Goal: Task Accomplishment & Management: Use online tool/utility

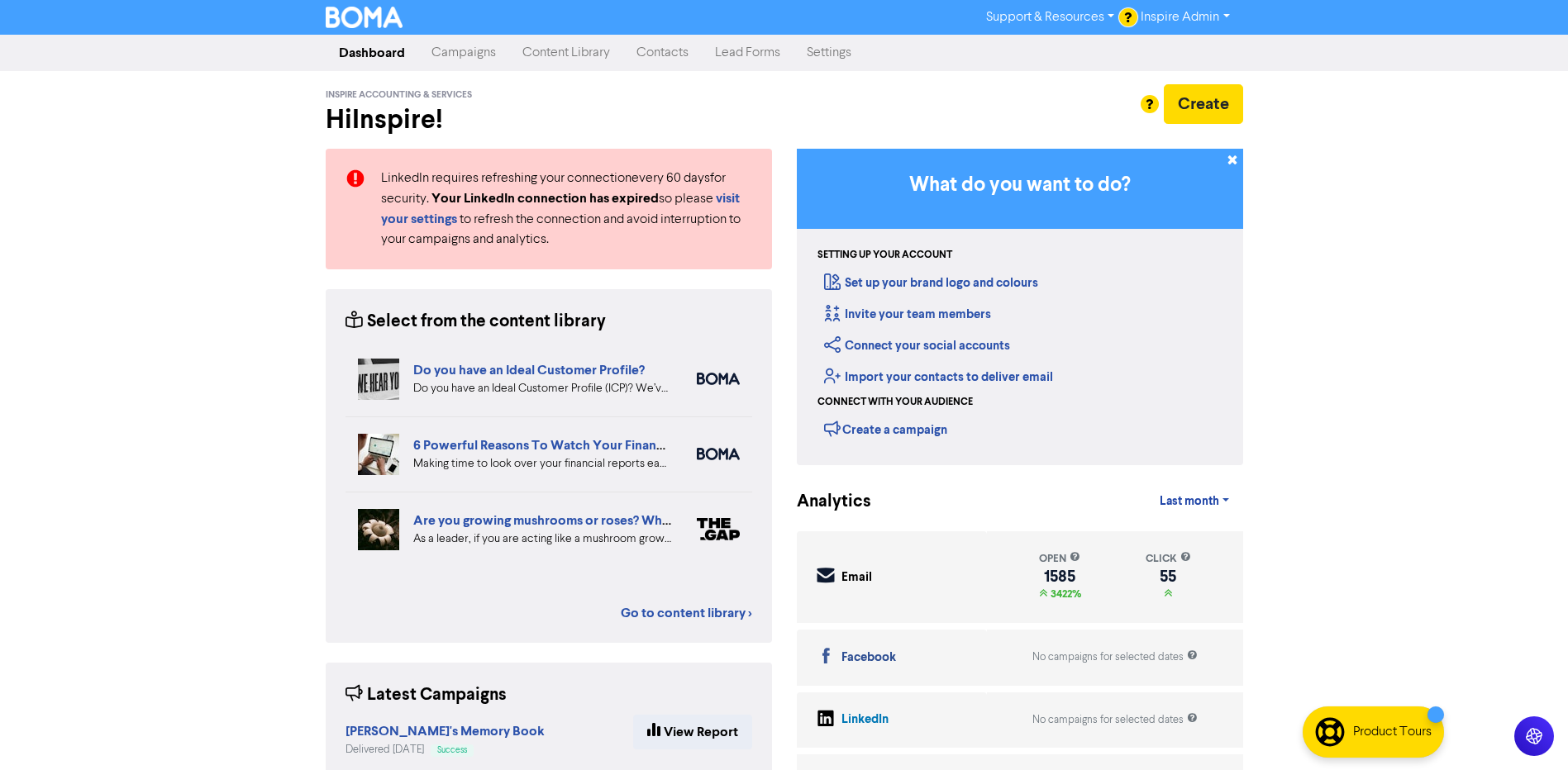
click at [482, 49] on link "Campaigns" at bounding box center [463, 52] width 91 height 33
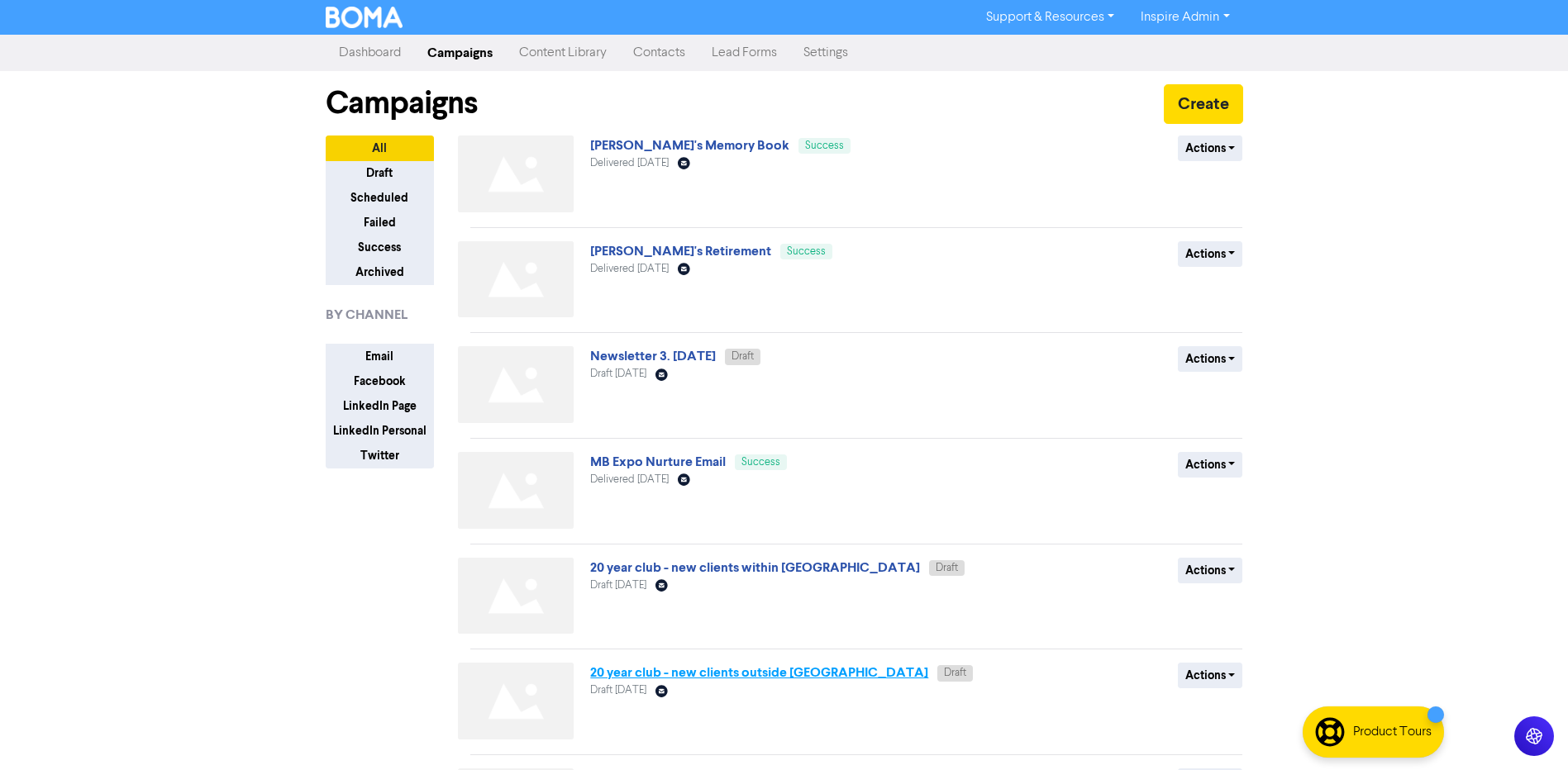
scroll to position [165, 0]
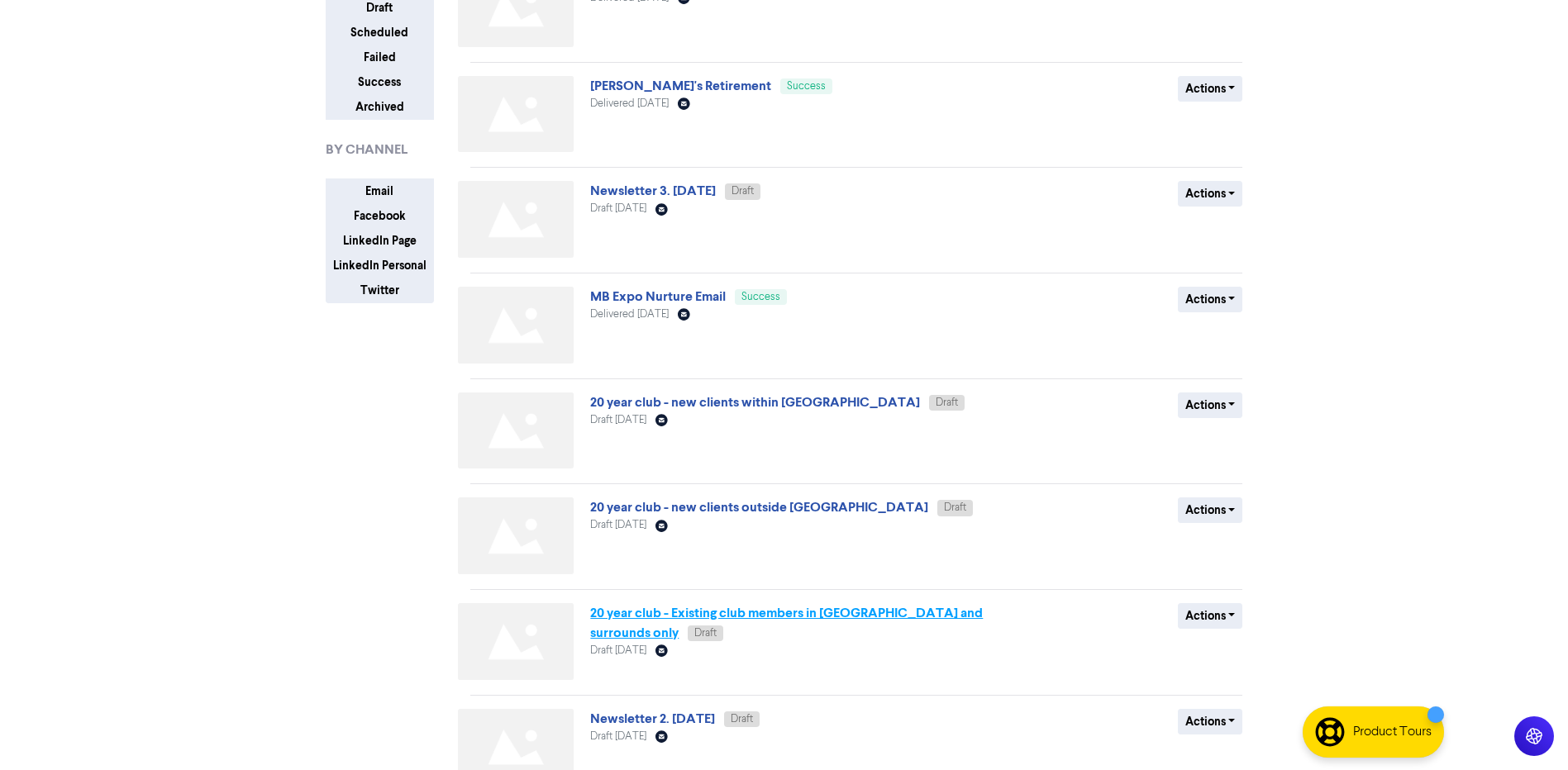
click at [770, 611] on link "20 year club - Existing club members in [GEOGRAPHIC_DATA] and surrounds only" at bounding box center [786, 622] width 393 height 36
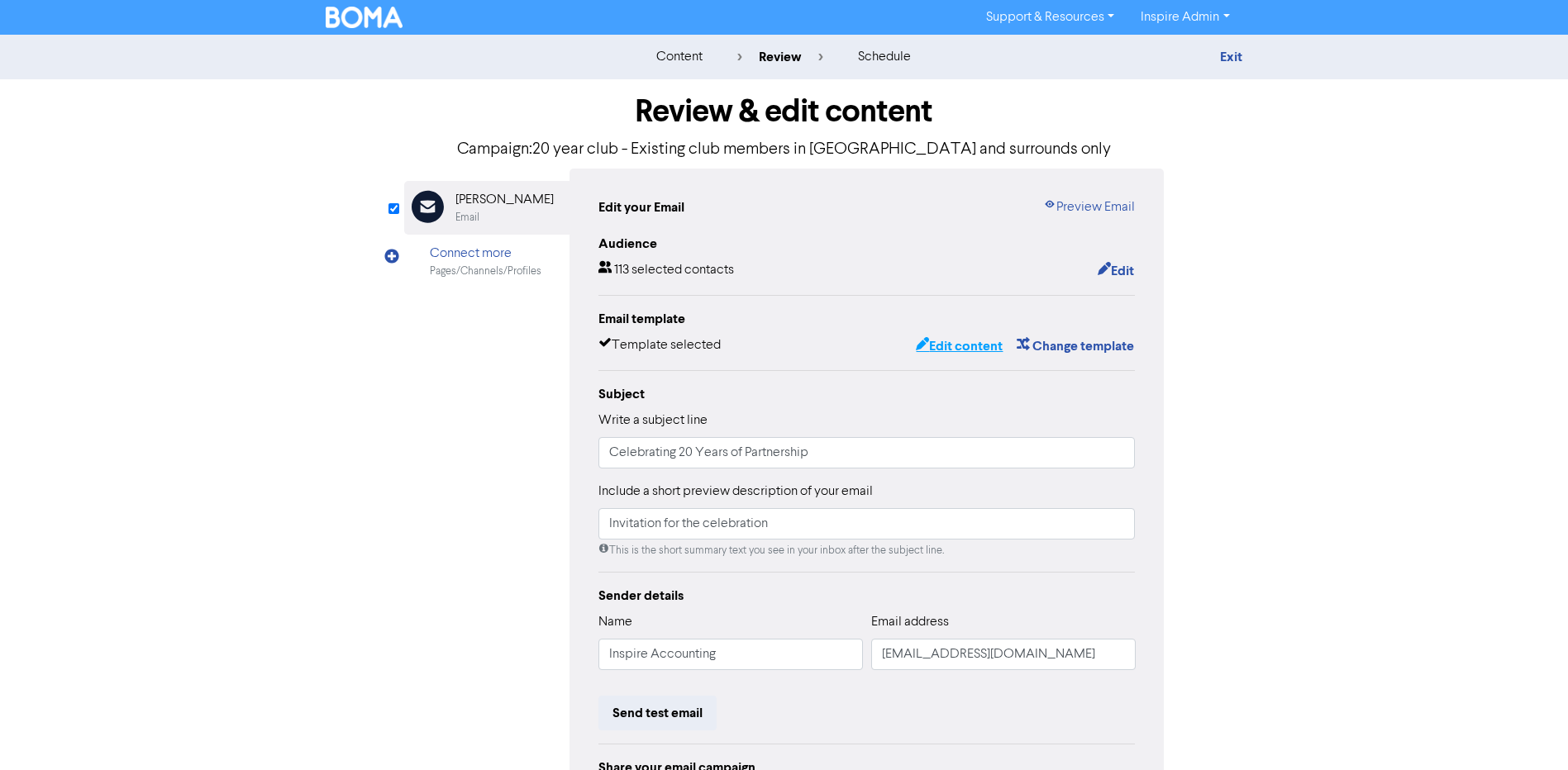
click at [970, 346] on button "Edit content" at bounding box center [958, 346] width 88 height 22
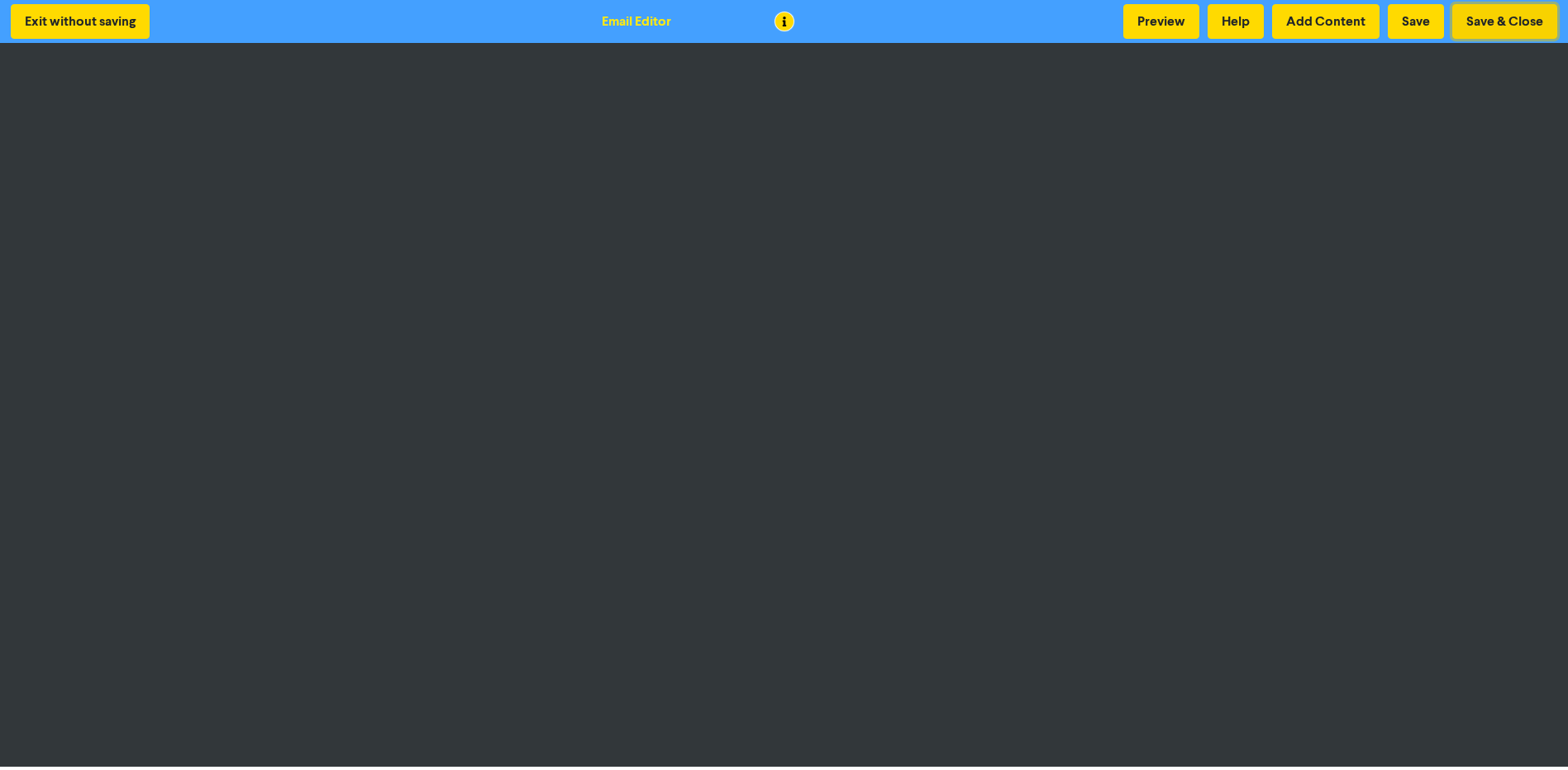
click at [1527, 26] on button "Save & Close" at bounding box center [1504, 21] width 105 height 34
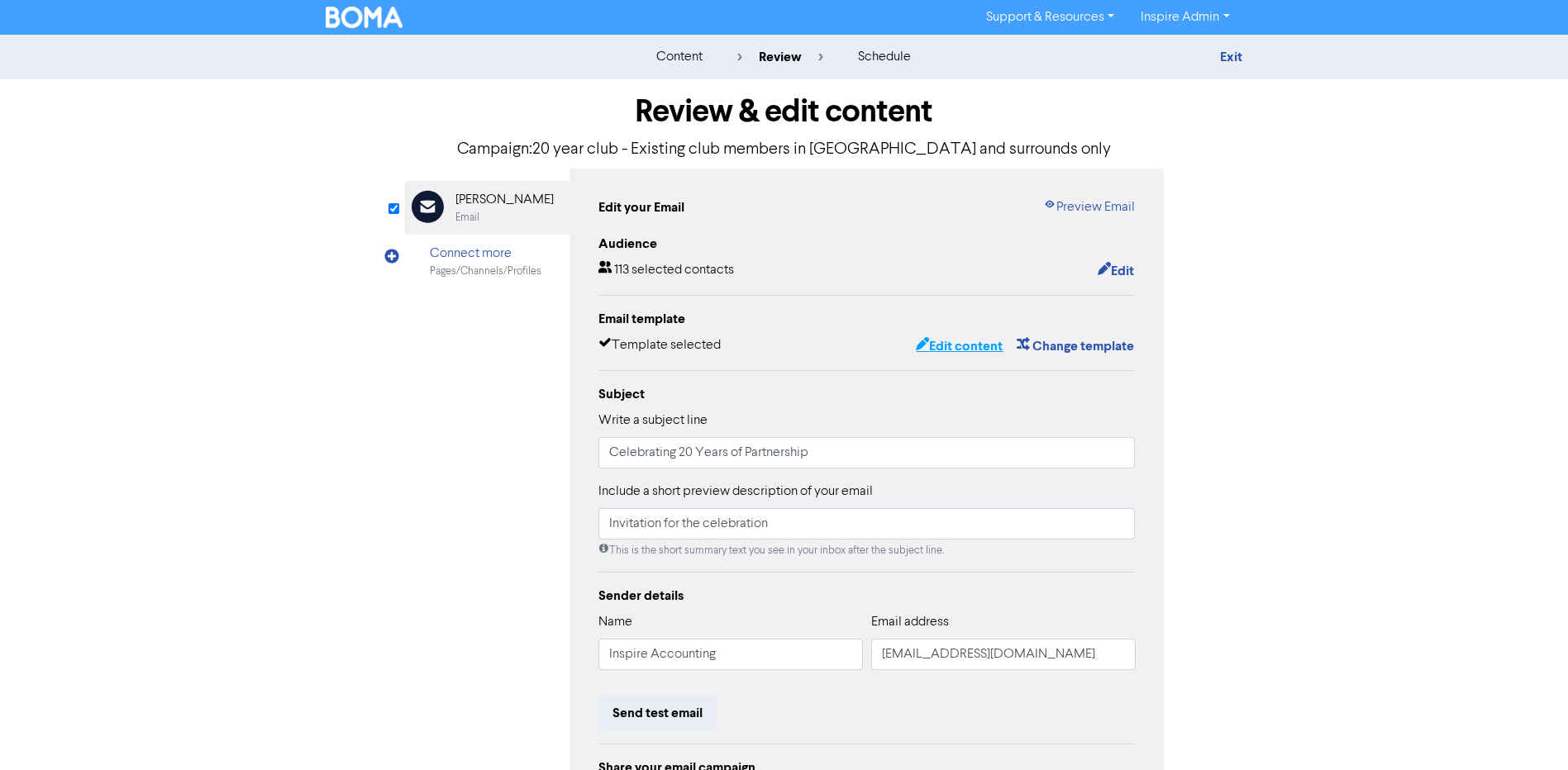
click at [945, 346] on button "Edit content" at bounding box center [958, 346] width 88 height 22
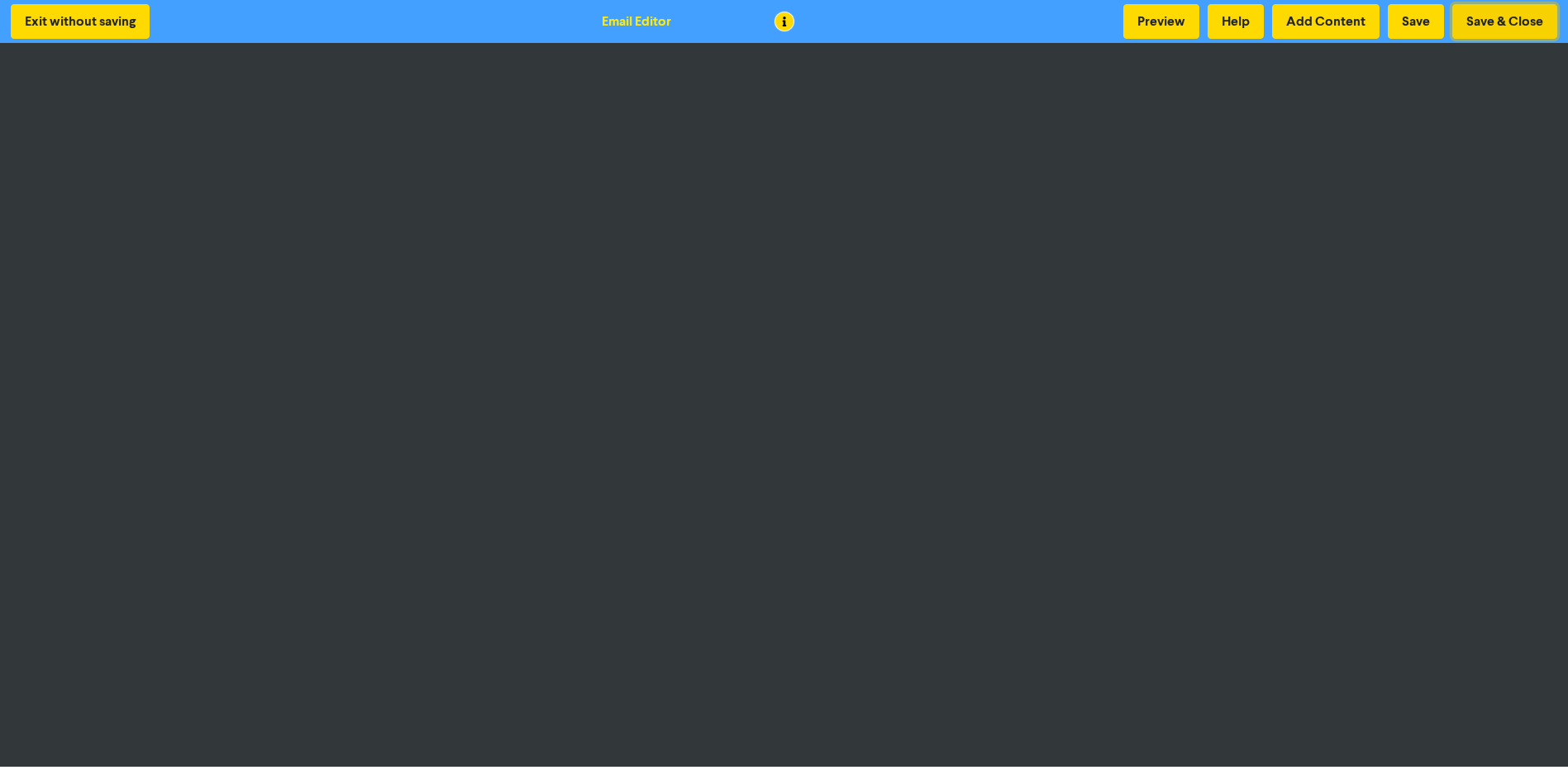
click at [1477, 23] on button "Save & Close" at bounding box center [1504, 21] width 105 height 34
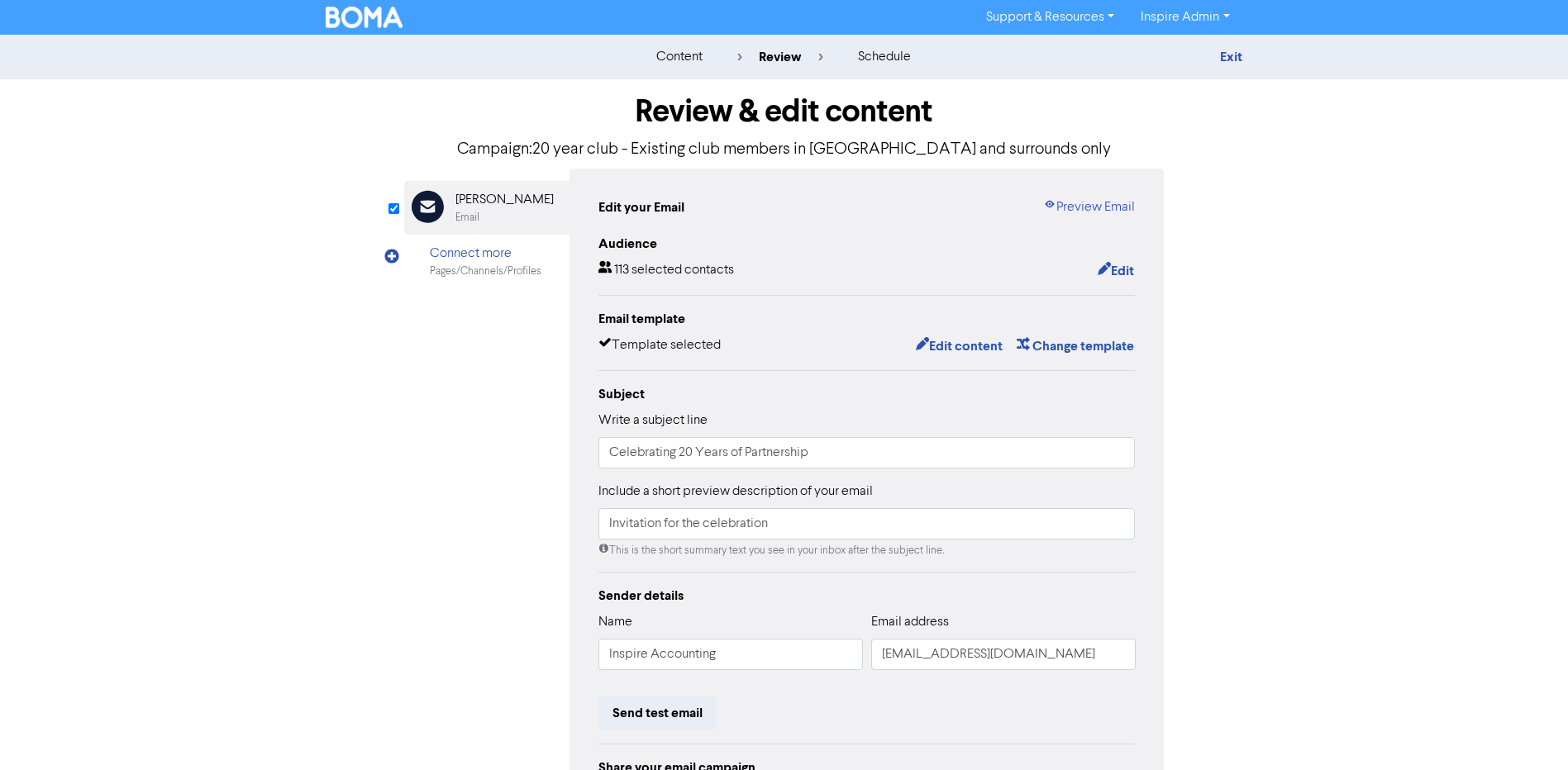
click at [338, 19] on img at bounding box center [364, 18] width 78 height 22
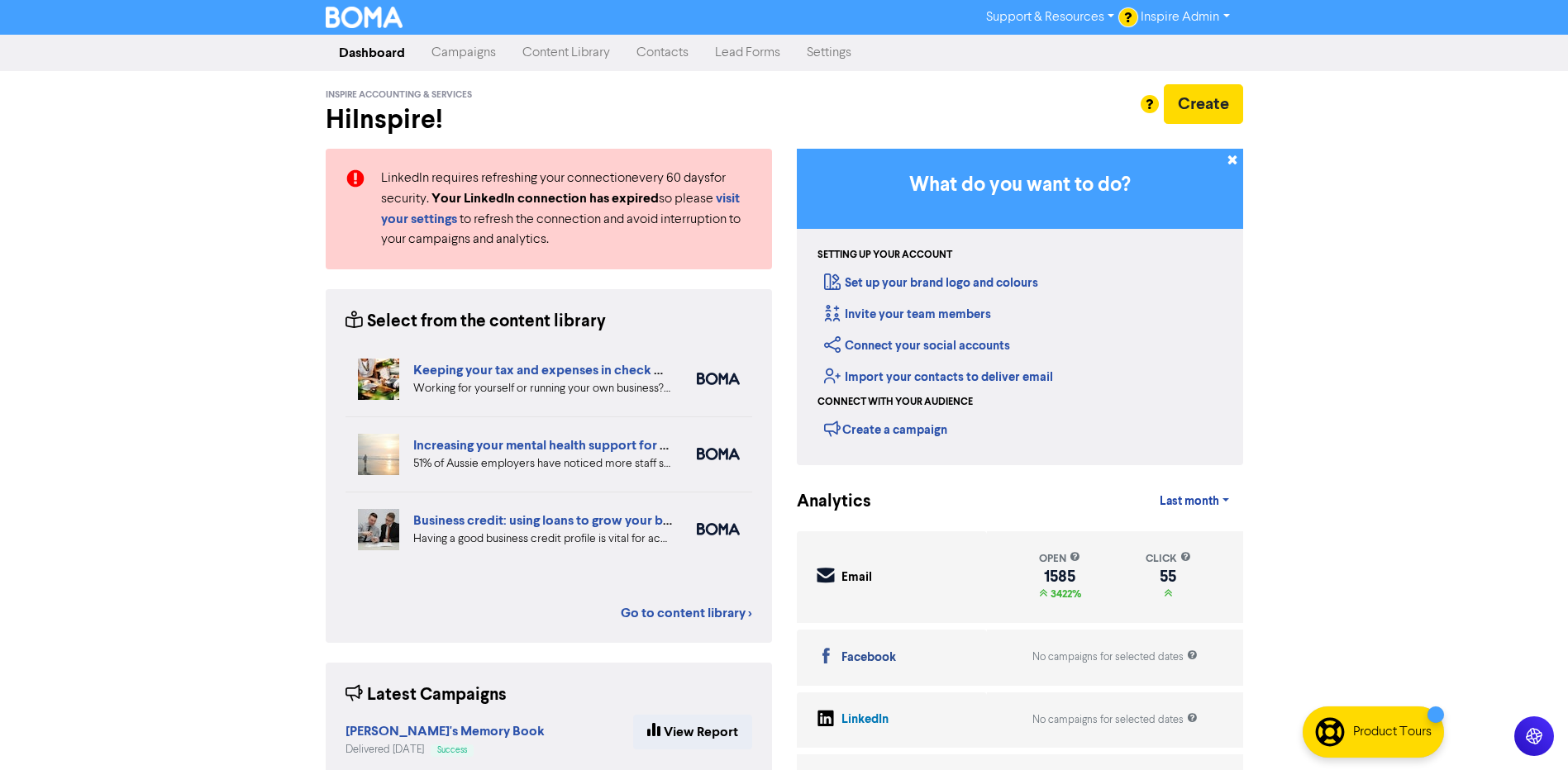
click at [470, 51] on link "Campaigns" at bounding box center [463, 52] width 91 height 33
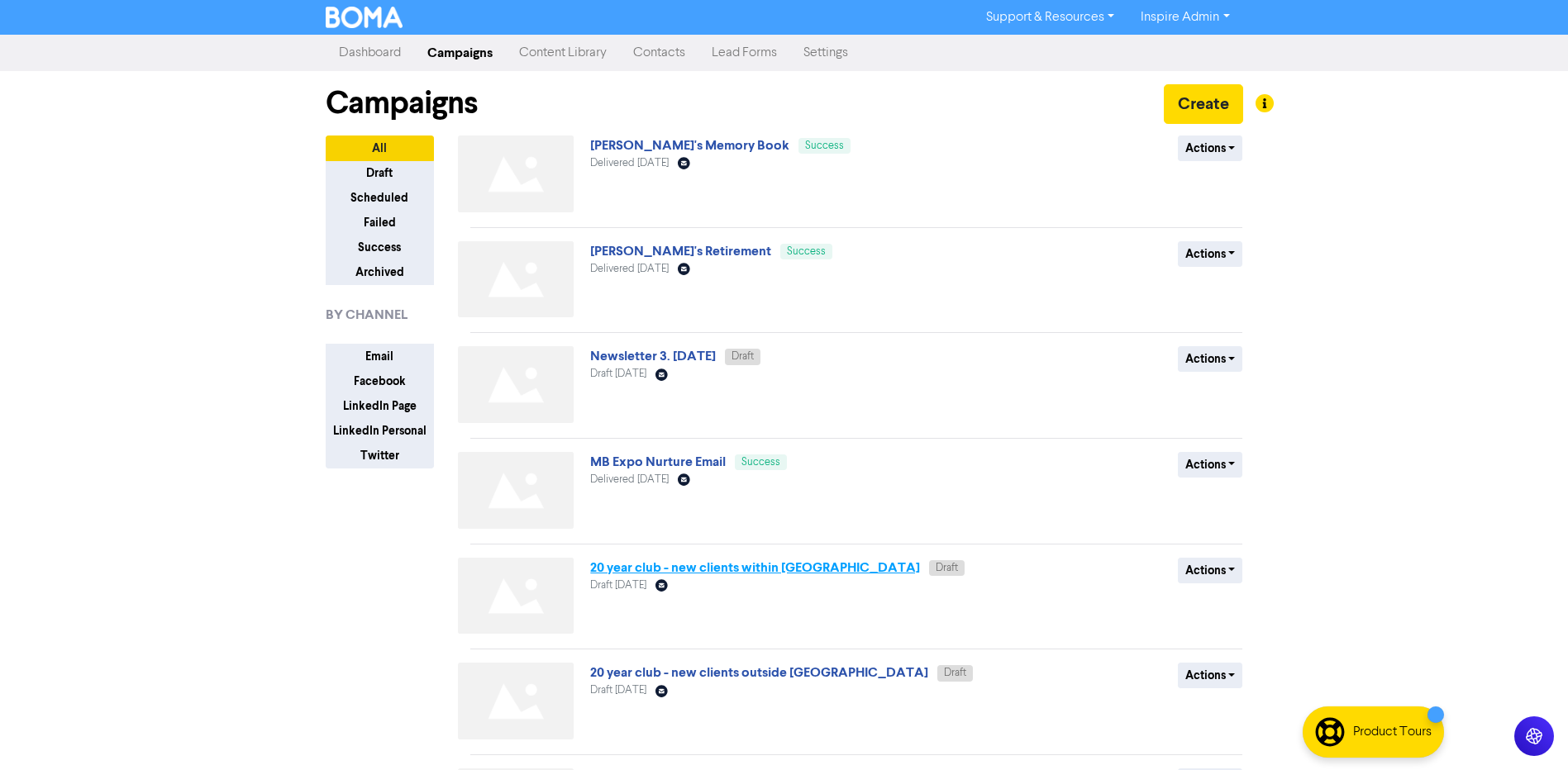
scroll to position [165, 0]
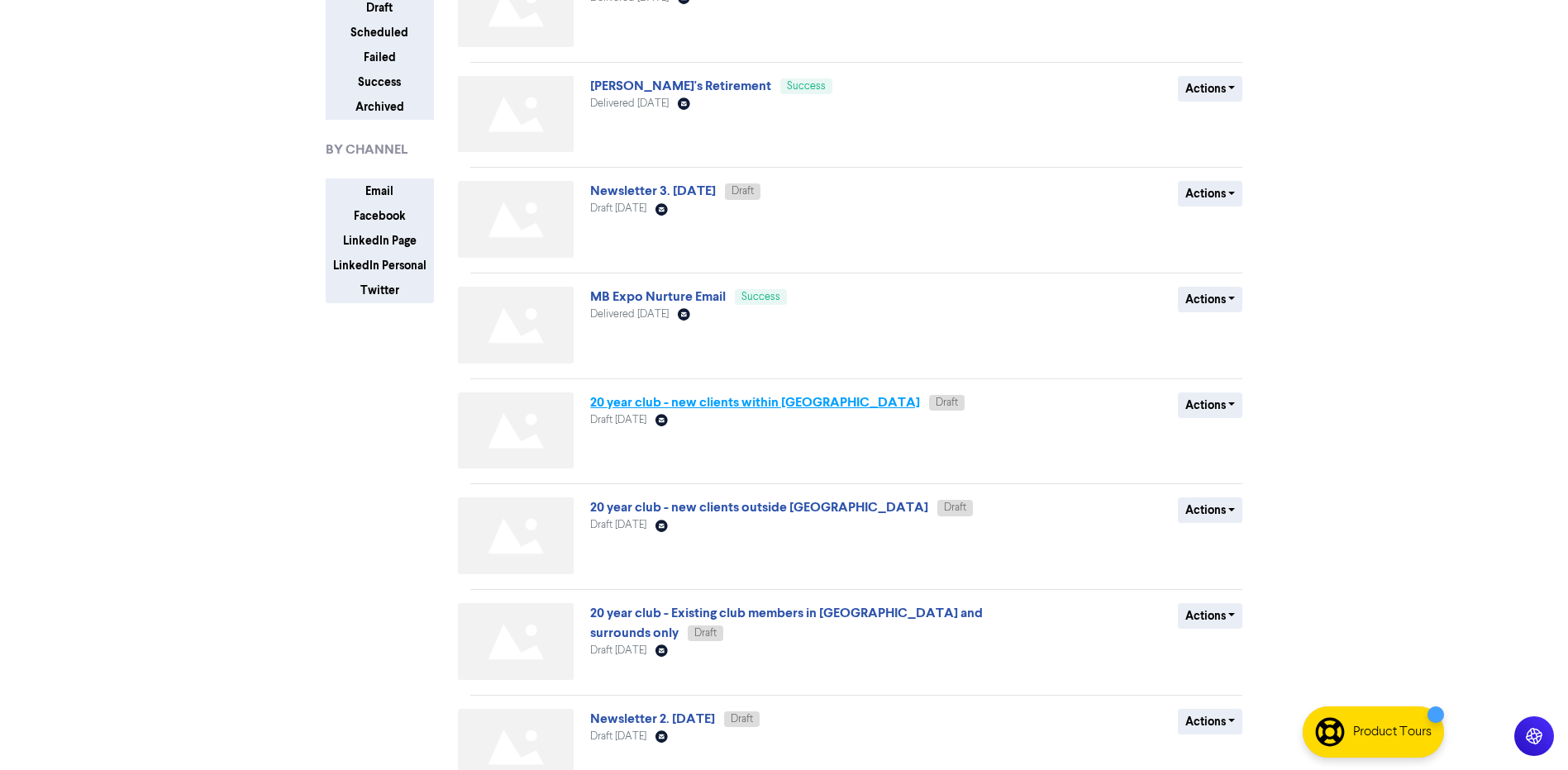
click at [742, 407] on link "20 year club - new clients within [GEOGRAPHIC_DATA]" at bounding box center [754, 403] width 330 height 17
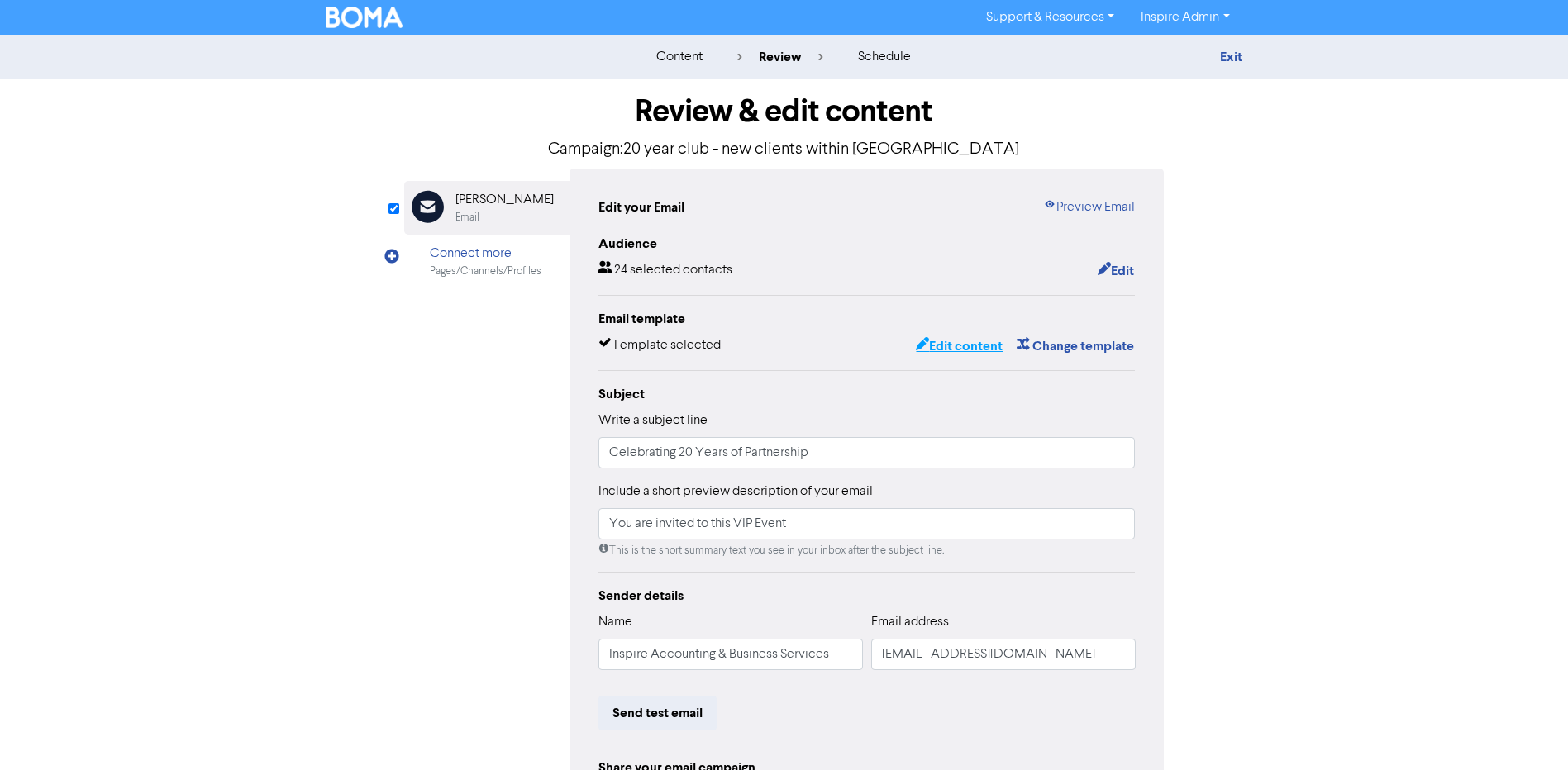
click at [956, 350] on button "Edit content" at bounding box center [958, 346] width 88 height 22
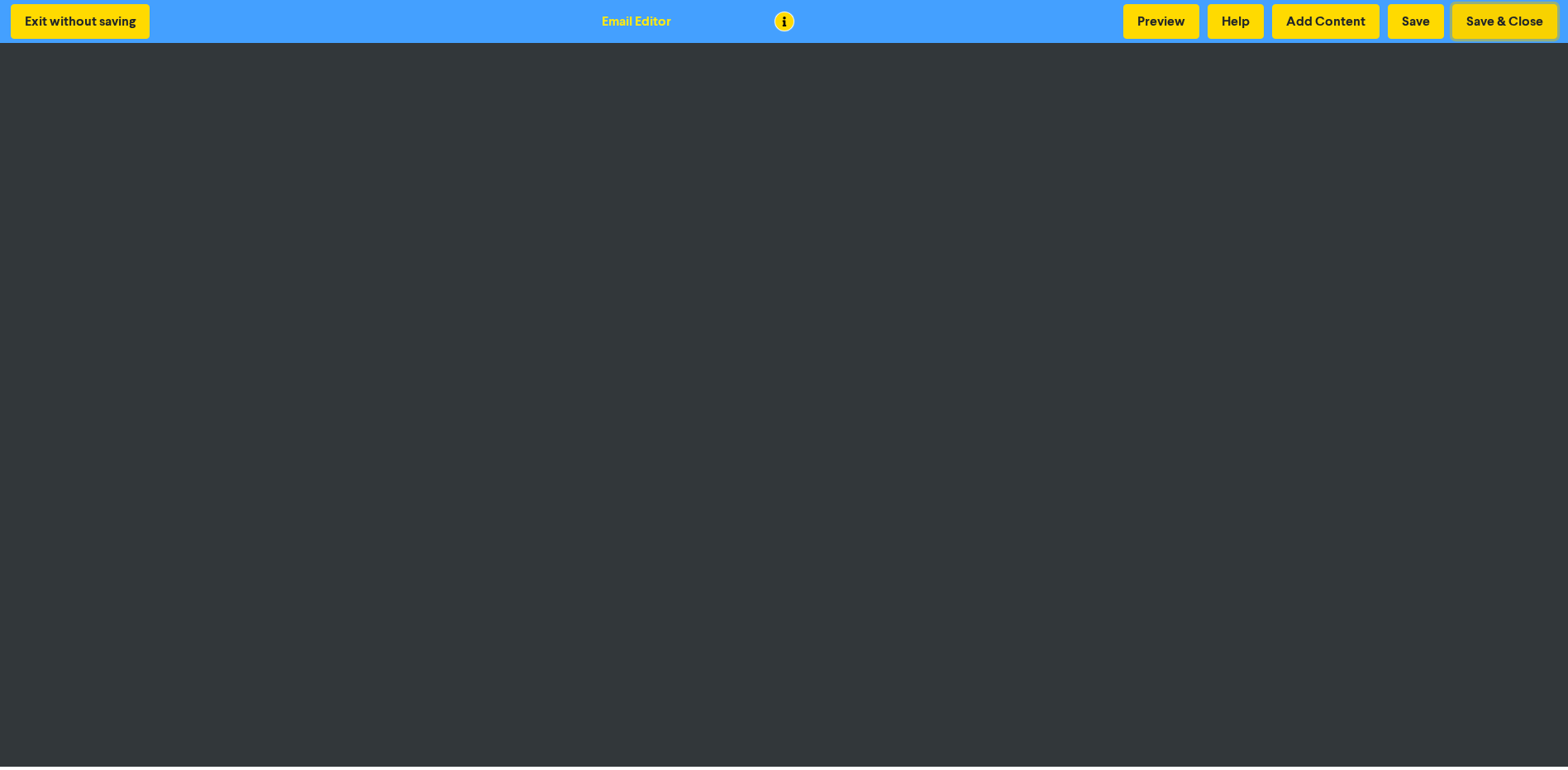
click at [1475, 23] on button "Save & Close" at bounding box center [1504, 21] width 105 height 34
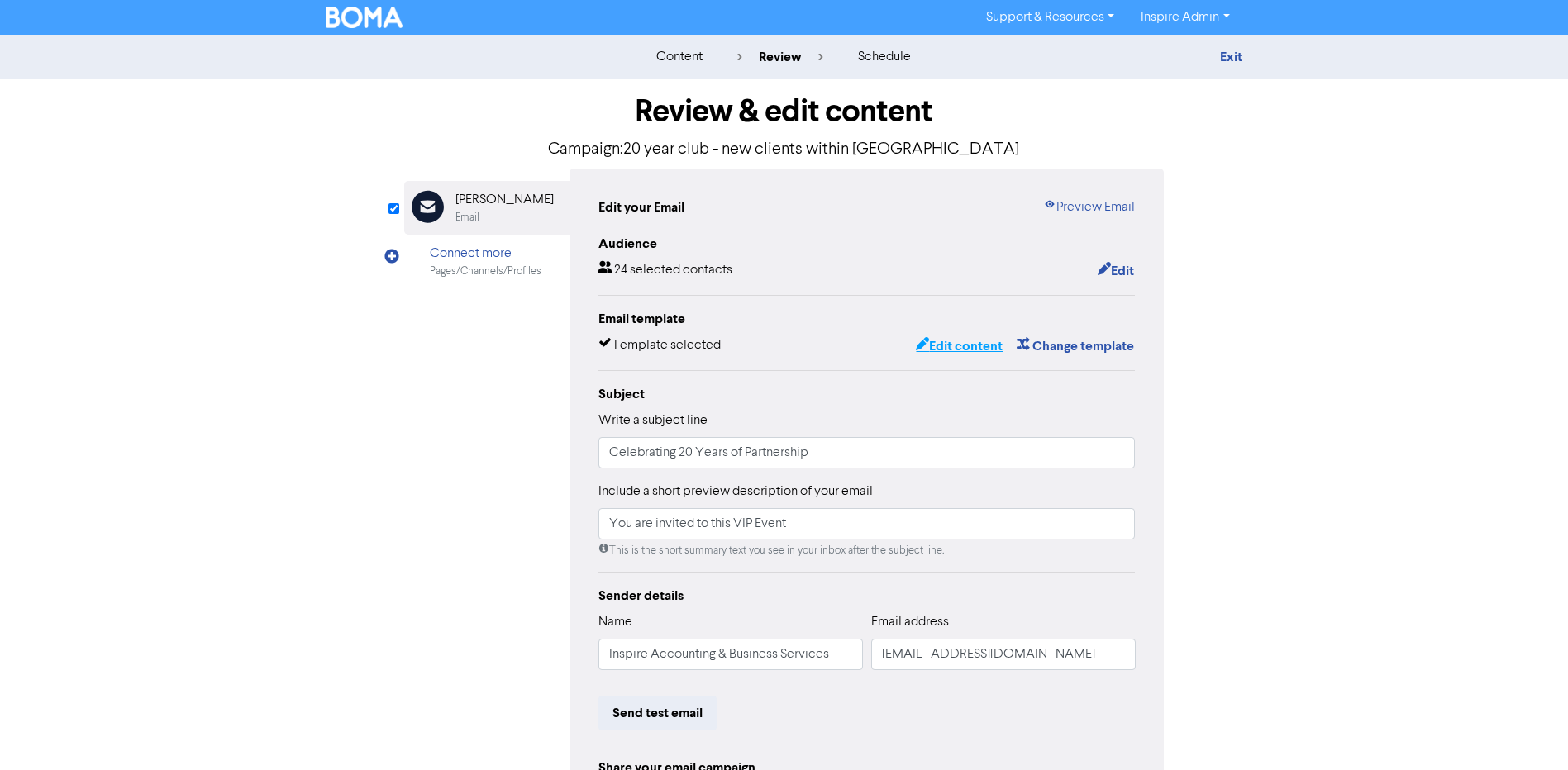
click at [954, 350] on button "Edit content" at bounding box center [958, 346] width 88 height 22
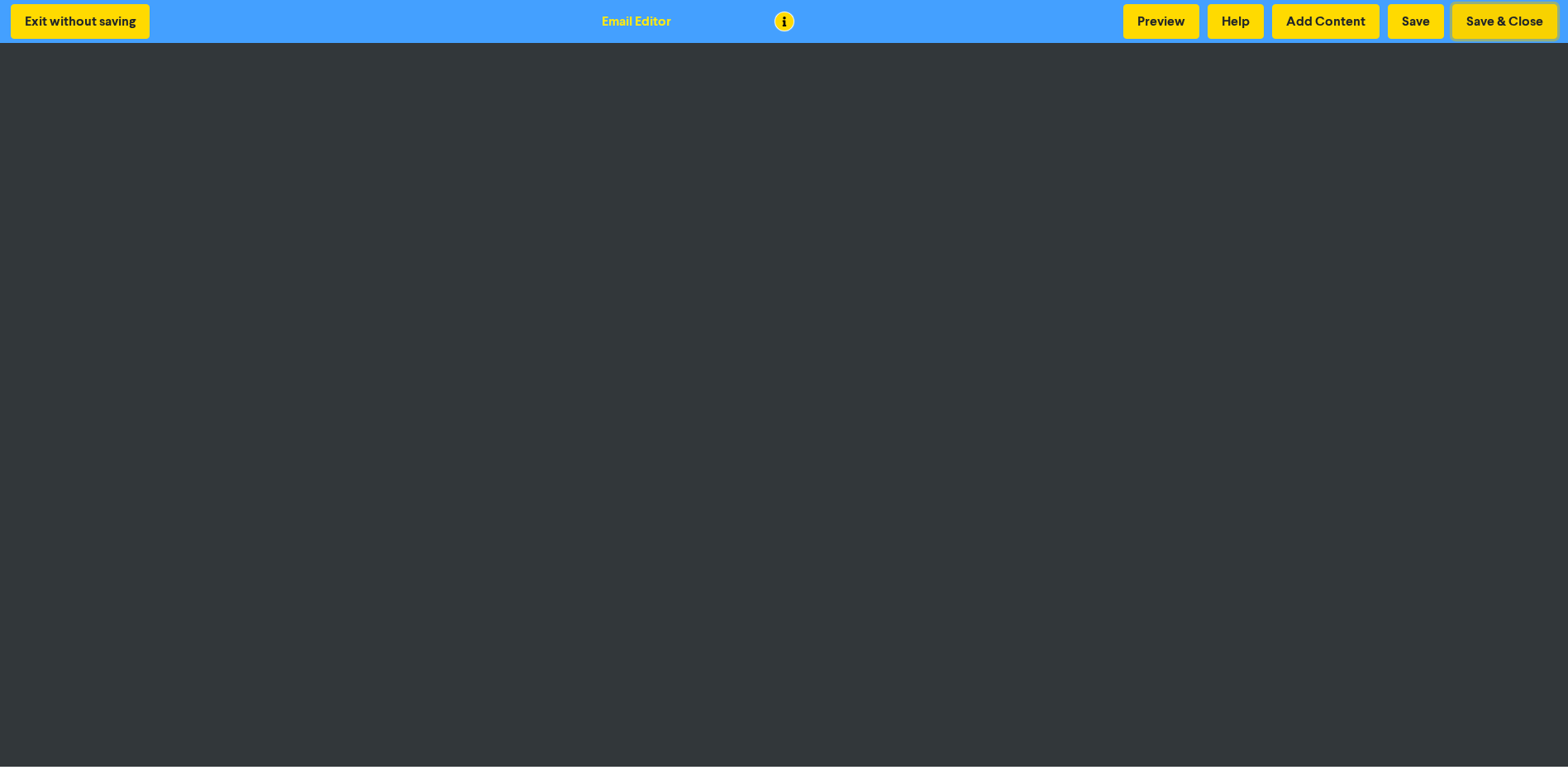
click at [1496, 25] on button "Save & Close" at bounding box center [1504, 21] width 105 height 34
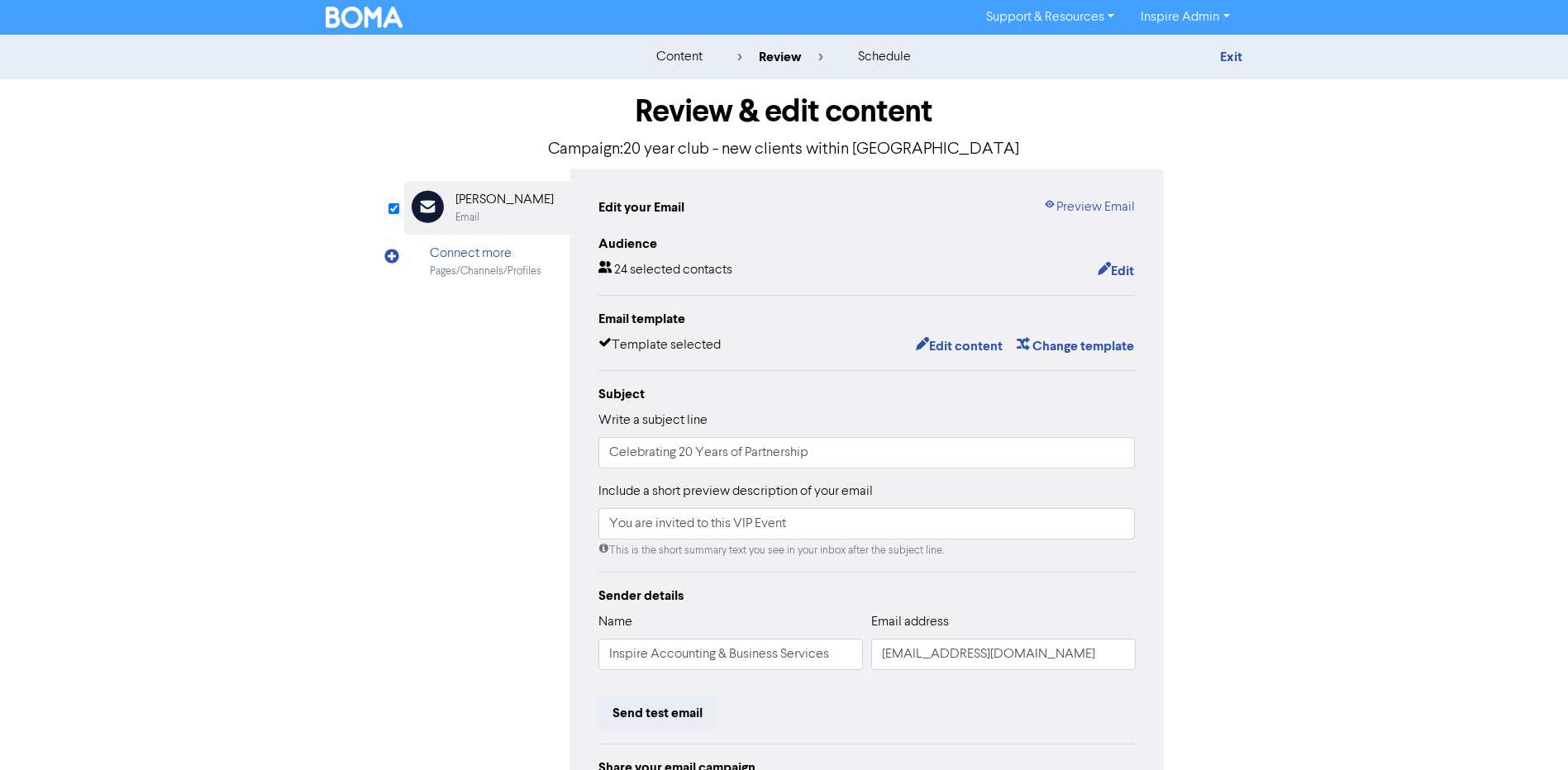
click at [366, 20] on img at bounding box center [364, 18] width 78 height 22
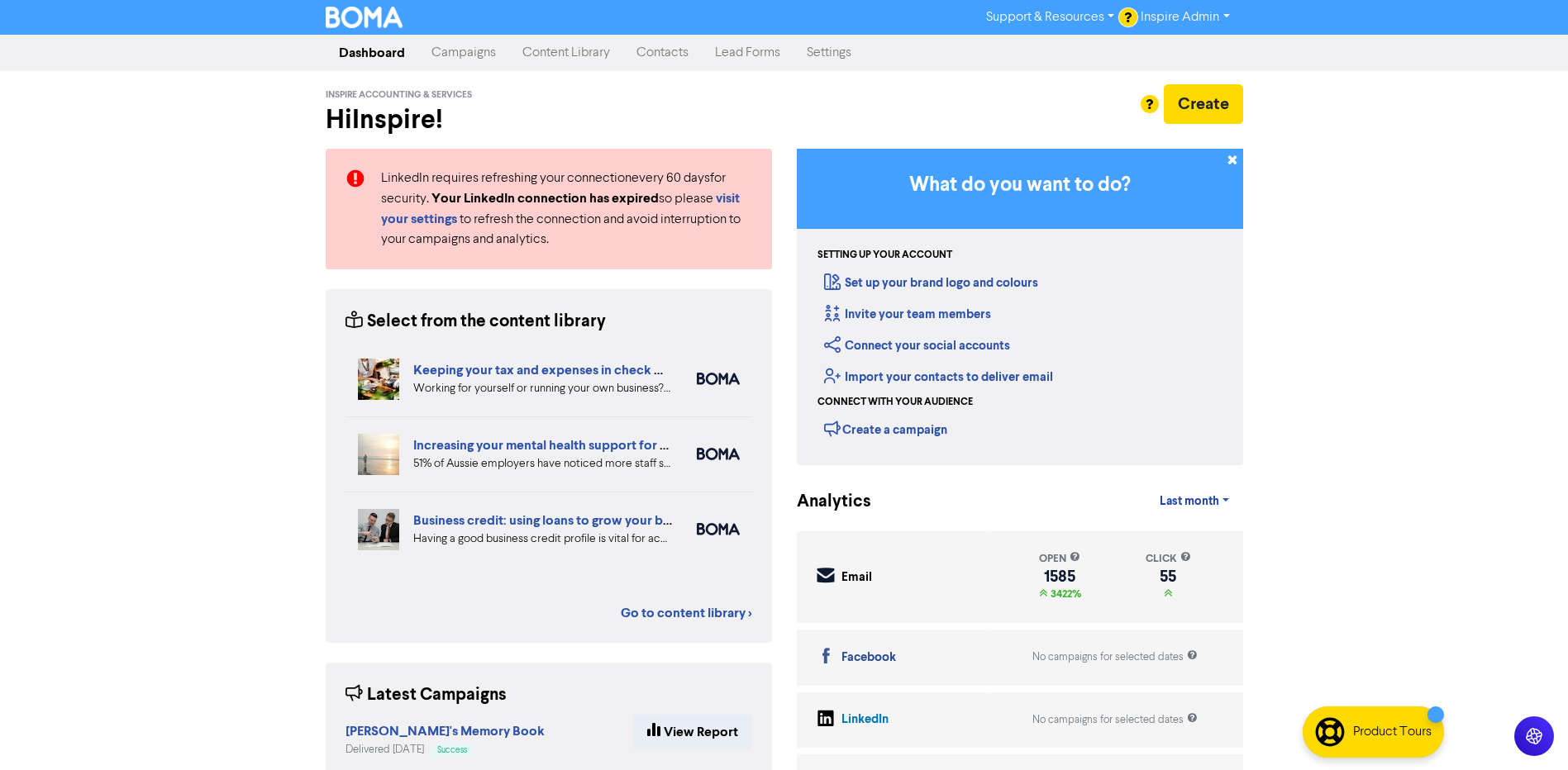
click at [470, 61] on link "Campaigns" at bounding box center [463, 52] width 91 height 33
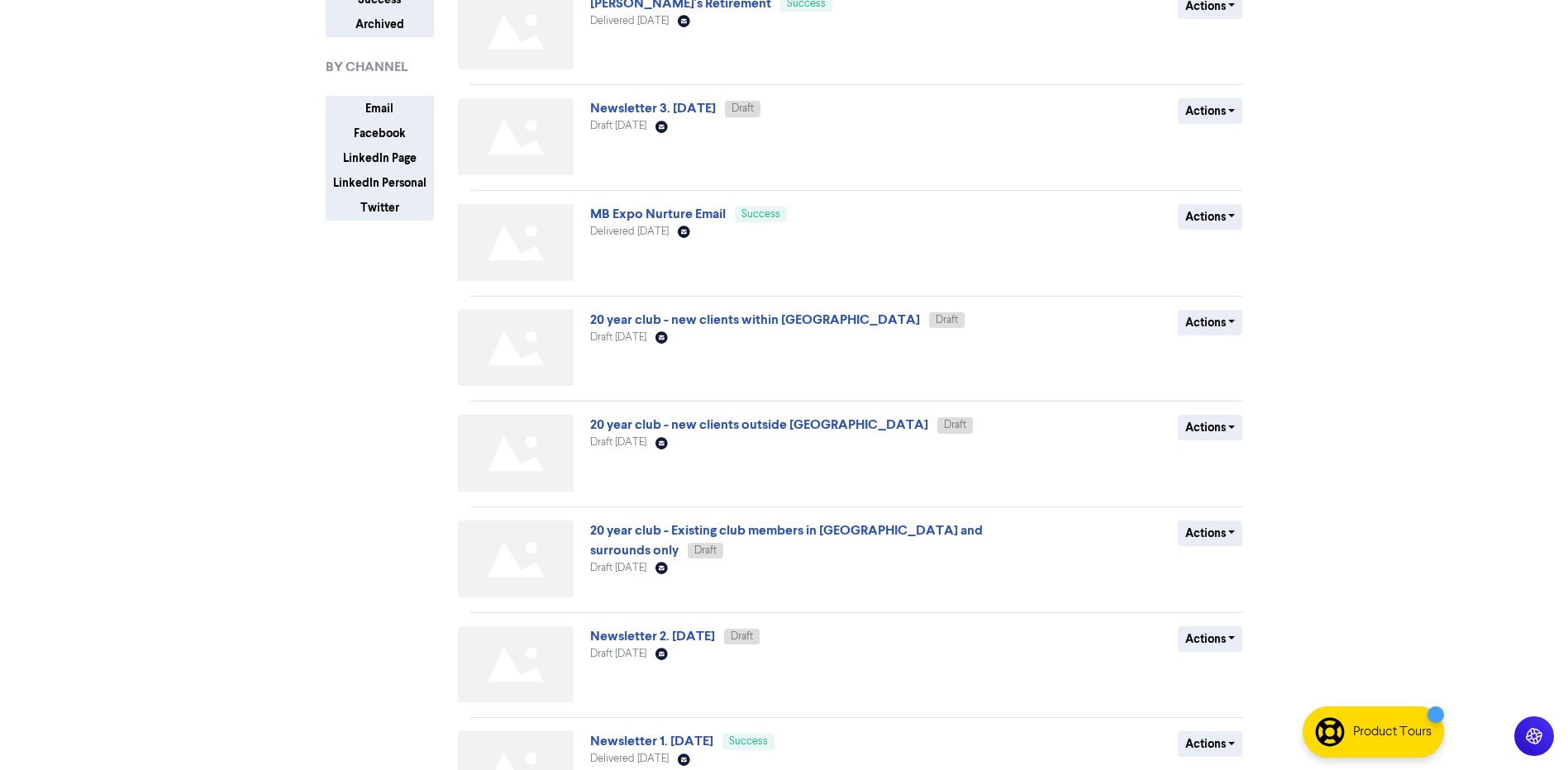
scroll to position [330, 0]
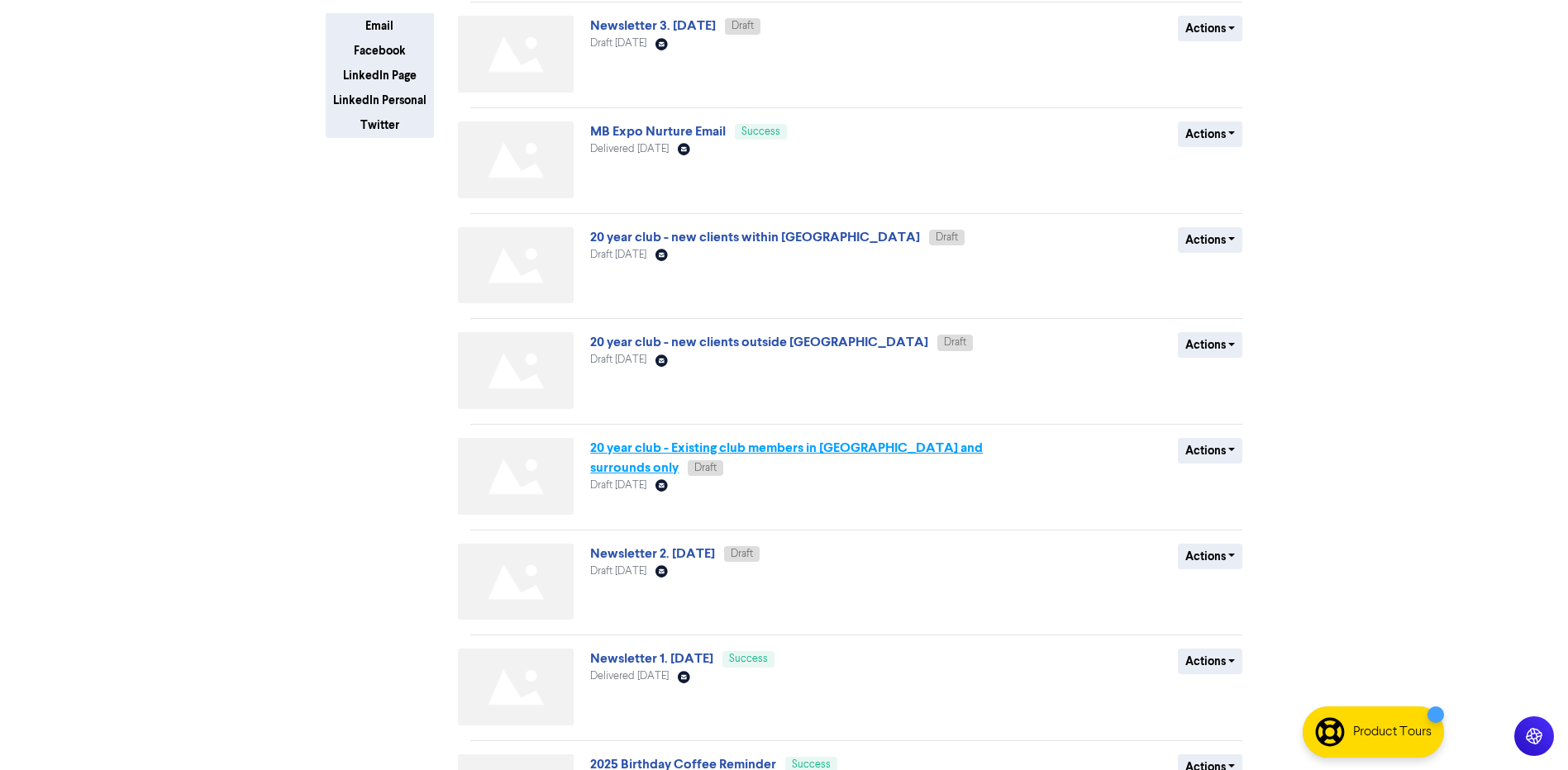
click at [800, 450] on link "20 year club - Existing club members in [GEOGRAPHIC_DATA] and surrounds only" at bounding box center [786, 457] width 393 height 36
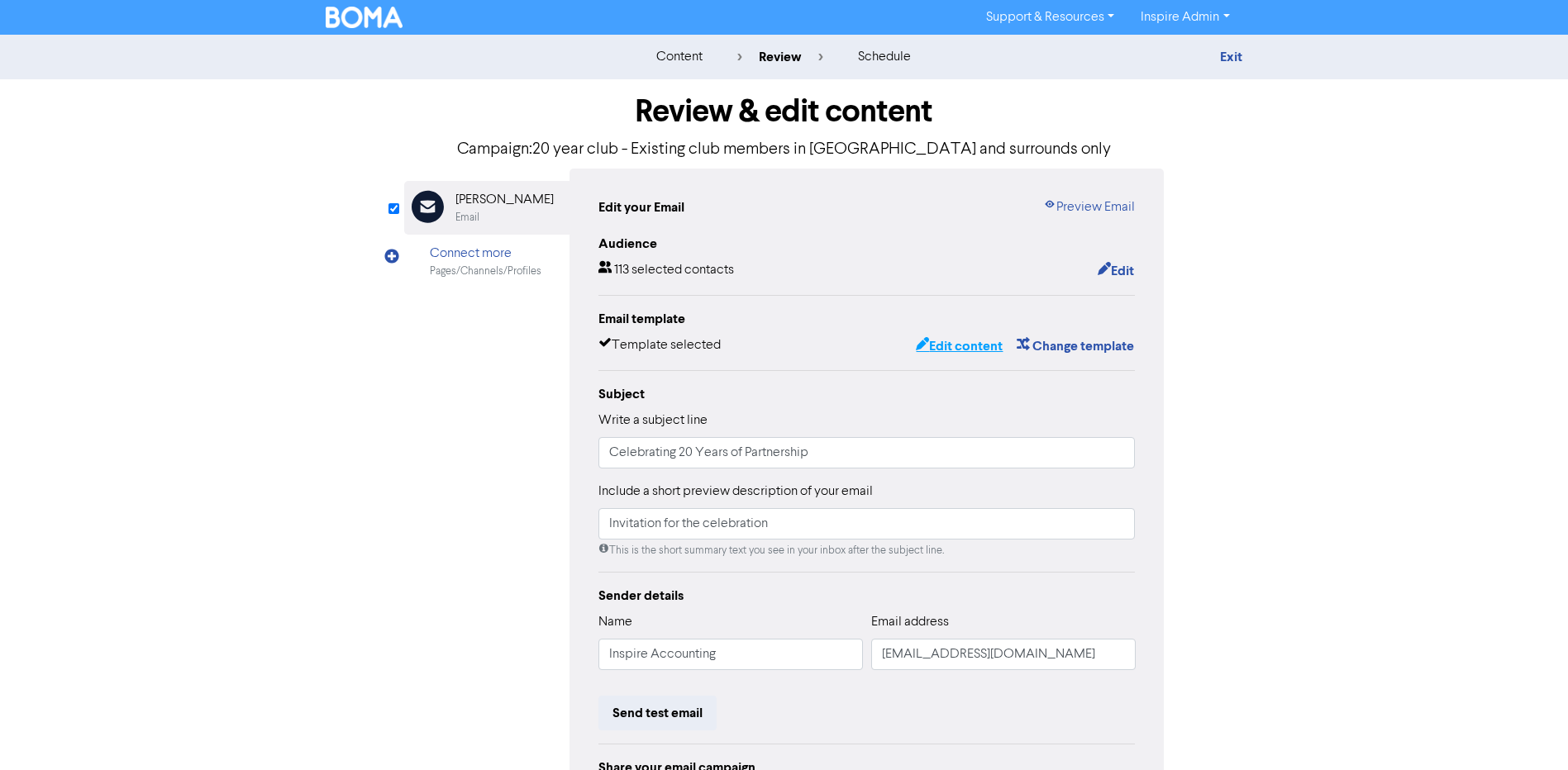
click at [953, 348] on button "Edit content" at bounding box center [958, 346] width 88 height 22
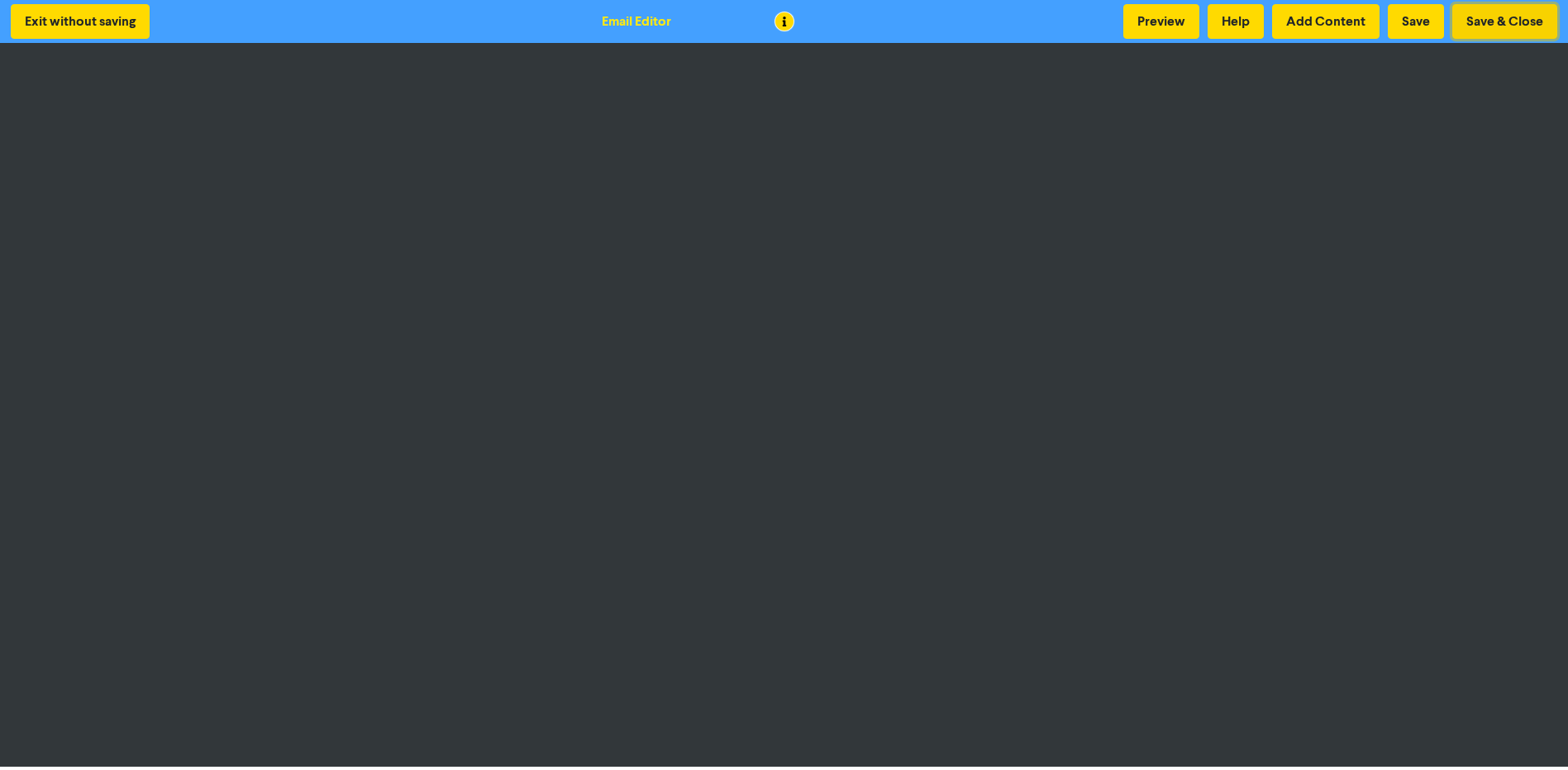
click at [1496, 22] on button "Save & Close" at bounding box center [1504, 21] width 105 height 34
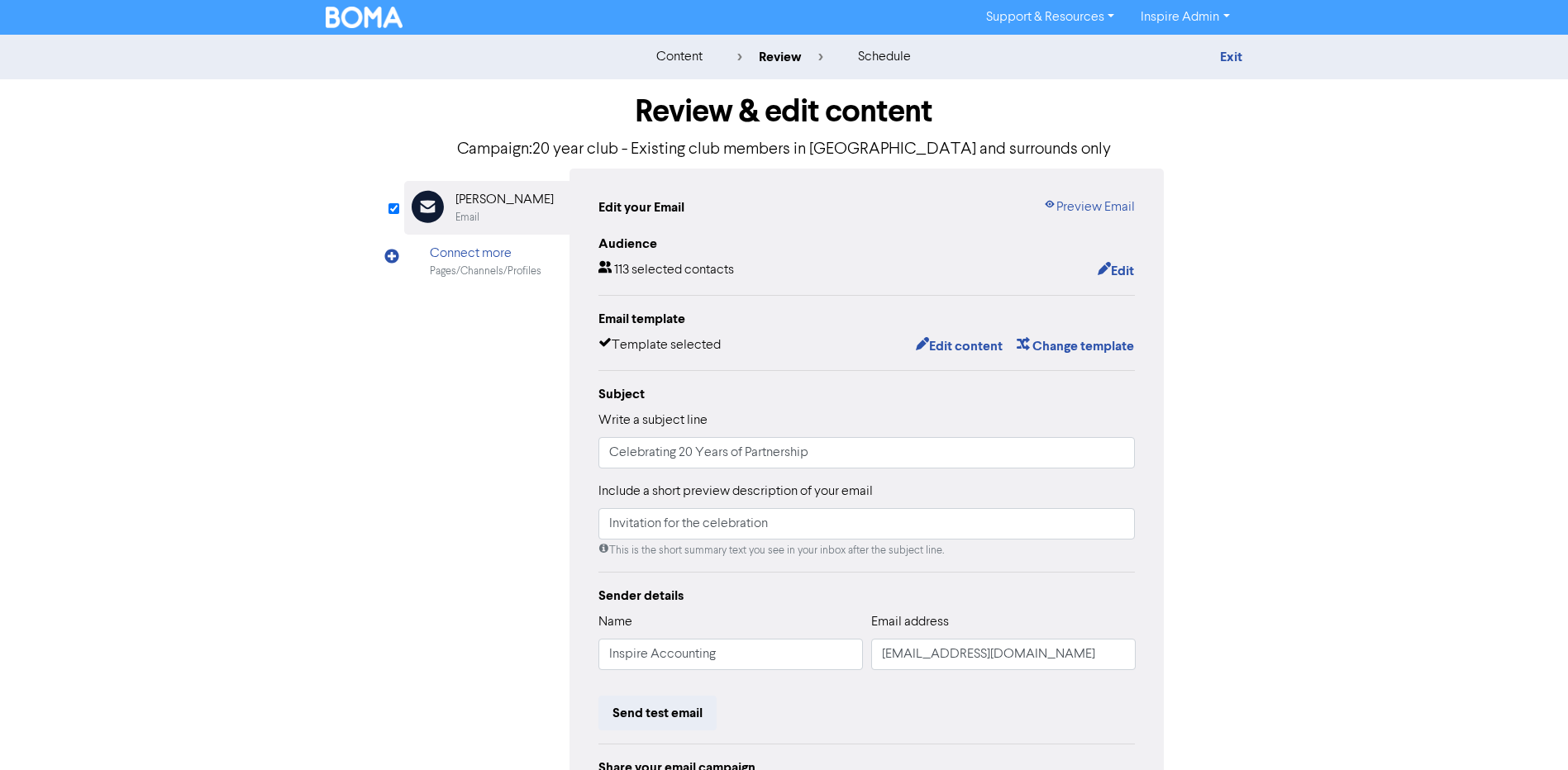
click at [375, 23] on img at bounding box center [364, 18] width 78 height 22
